Goal: Information Seeking & Learning: Check status

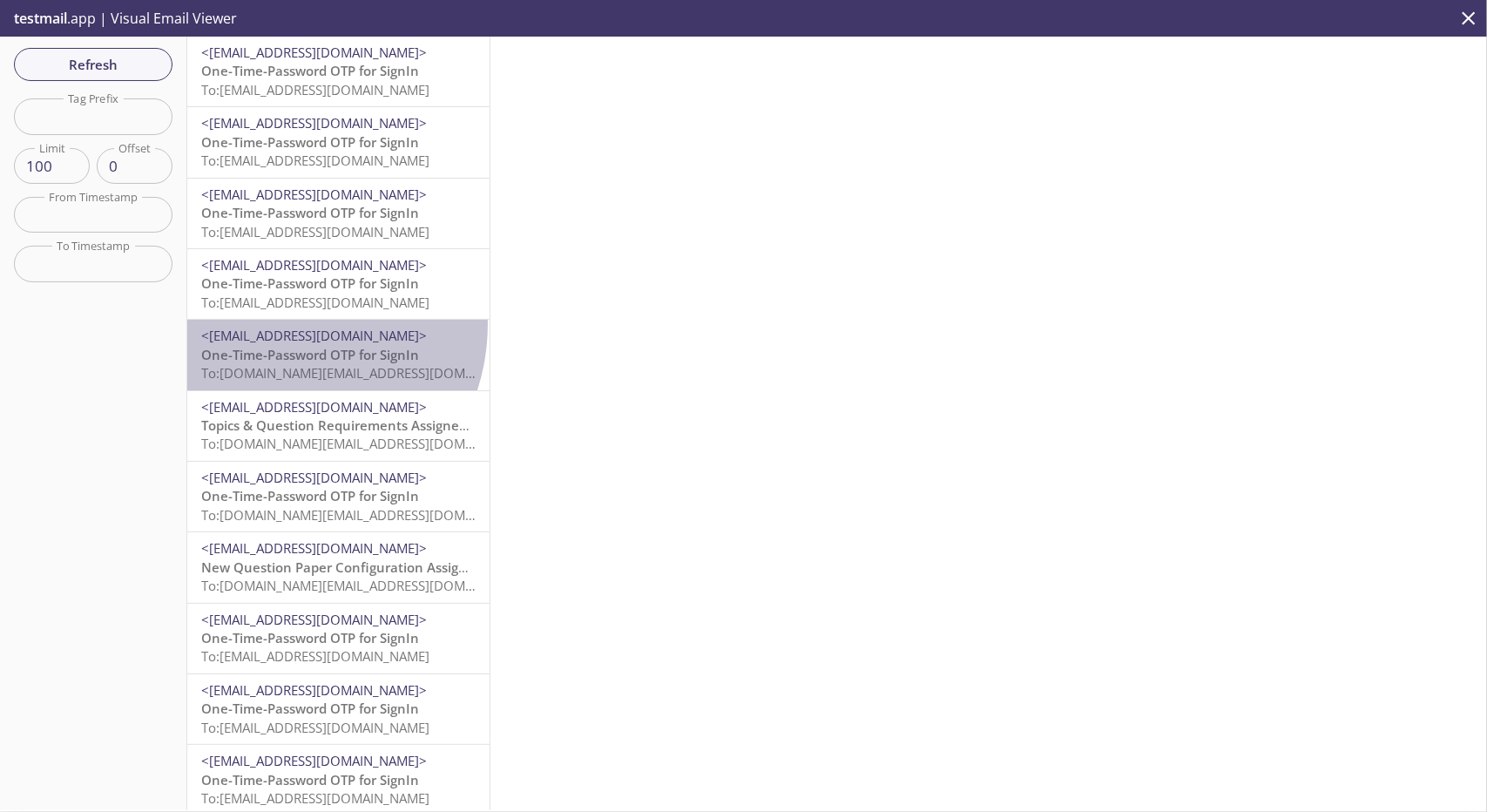
click at [274, 324] on div "<[EMAIL_ADDRESS][DOMAIN_NAME]> One-Time-Password OTP for SignIn To: [DOMAIN_NAM…" at bounding box center [338, 355] width 302 height 70
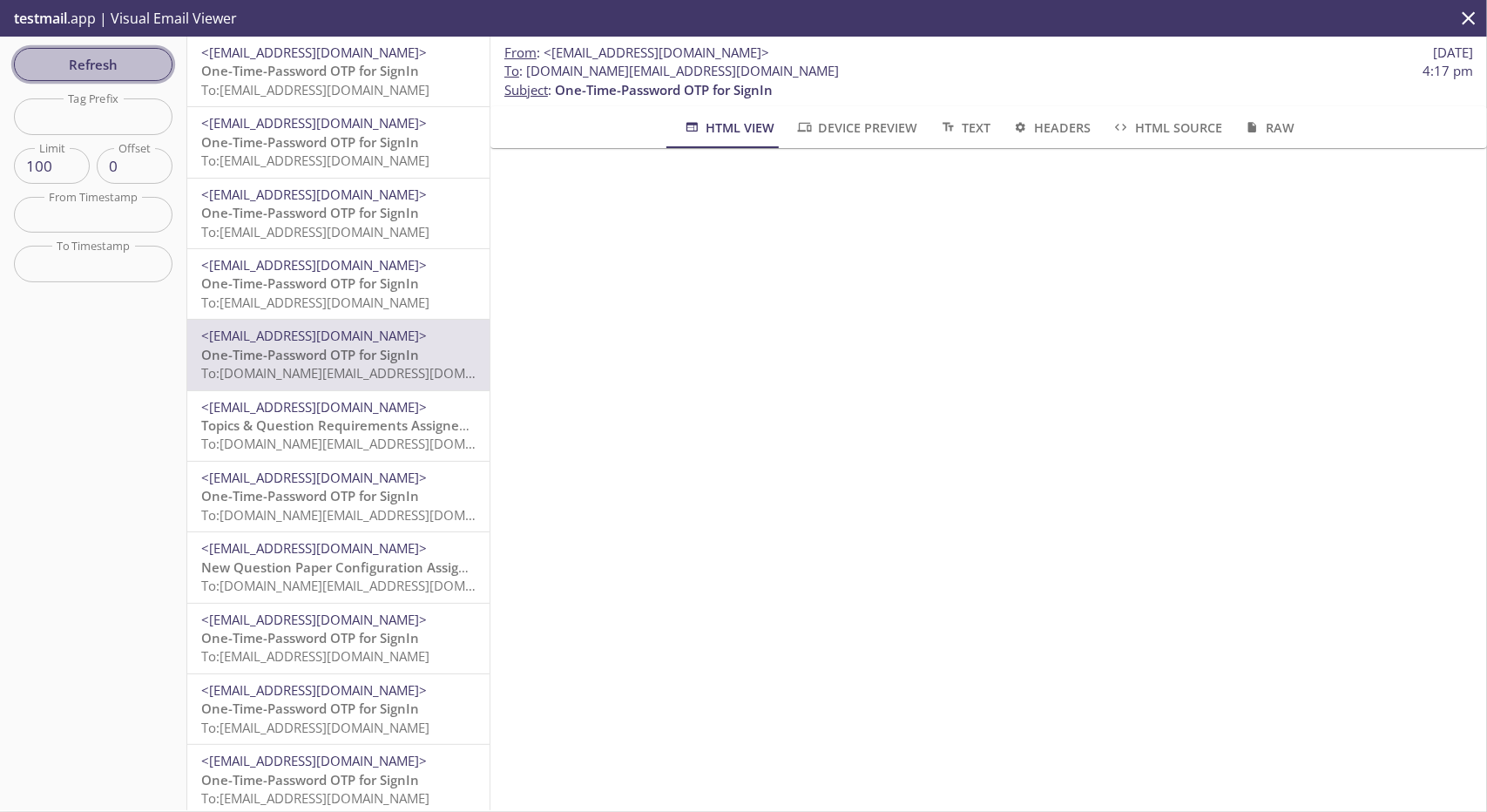
click at [126, 67] on span "Refresh" at bounding box center [92, 65] width 130 height 23
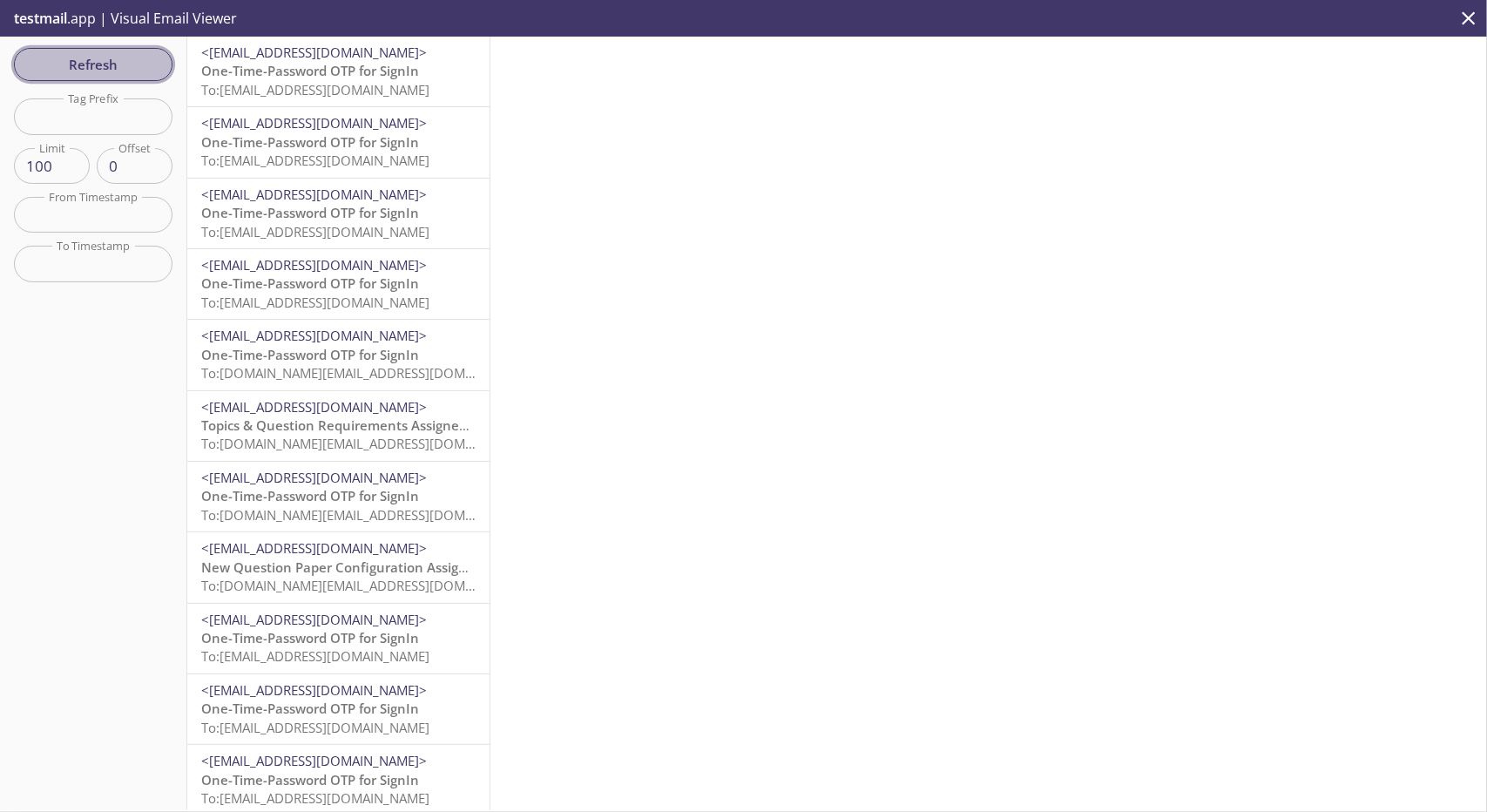
click at [162, 66] on button "Refresh" at bounding box center [93, 64] width 159 height 33
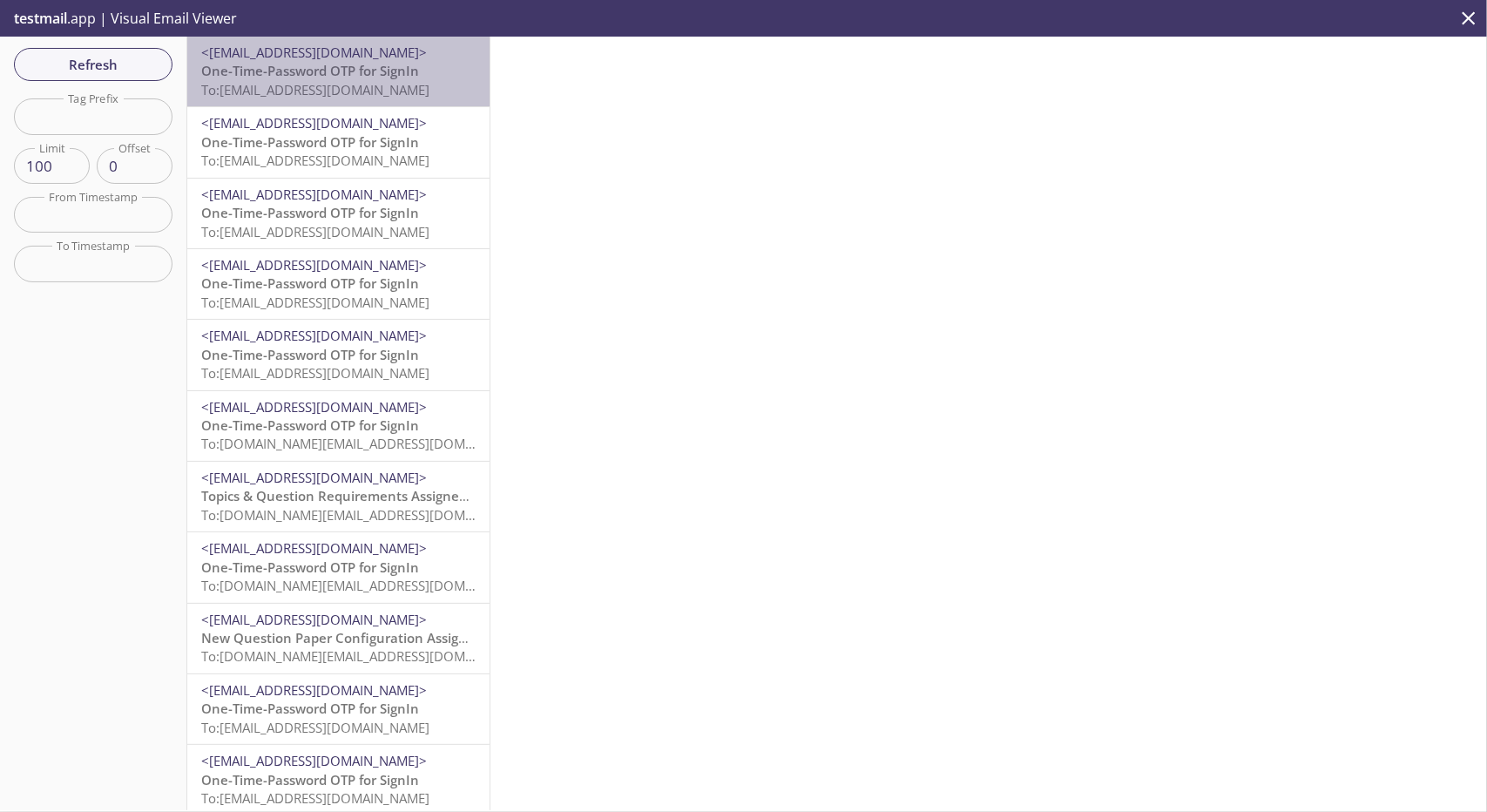
click at [339, 74] on span "One-Time-Password OTP for SignIn" at bounding box center [310, 71] width 218 height 18
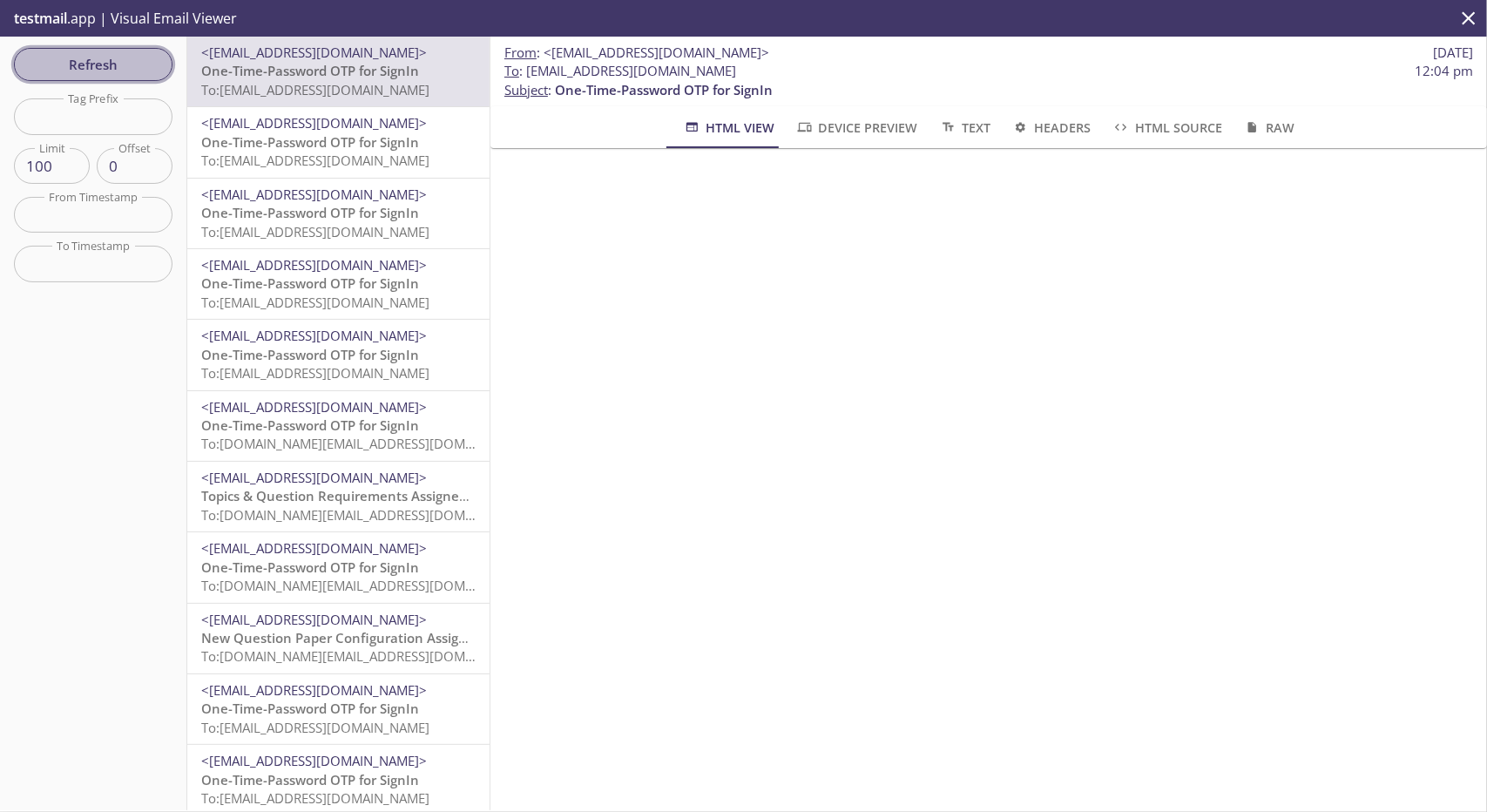
click at [136, 59] on span "Refresh" at bounding box center [92, 65] width 130 height 23
